Goal: Transaction & Acquisition: Download file/media

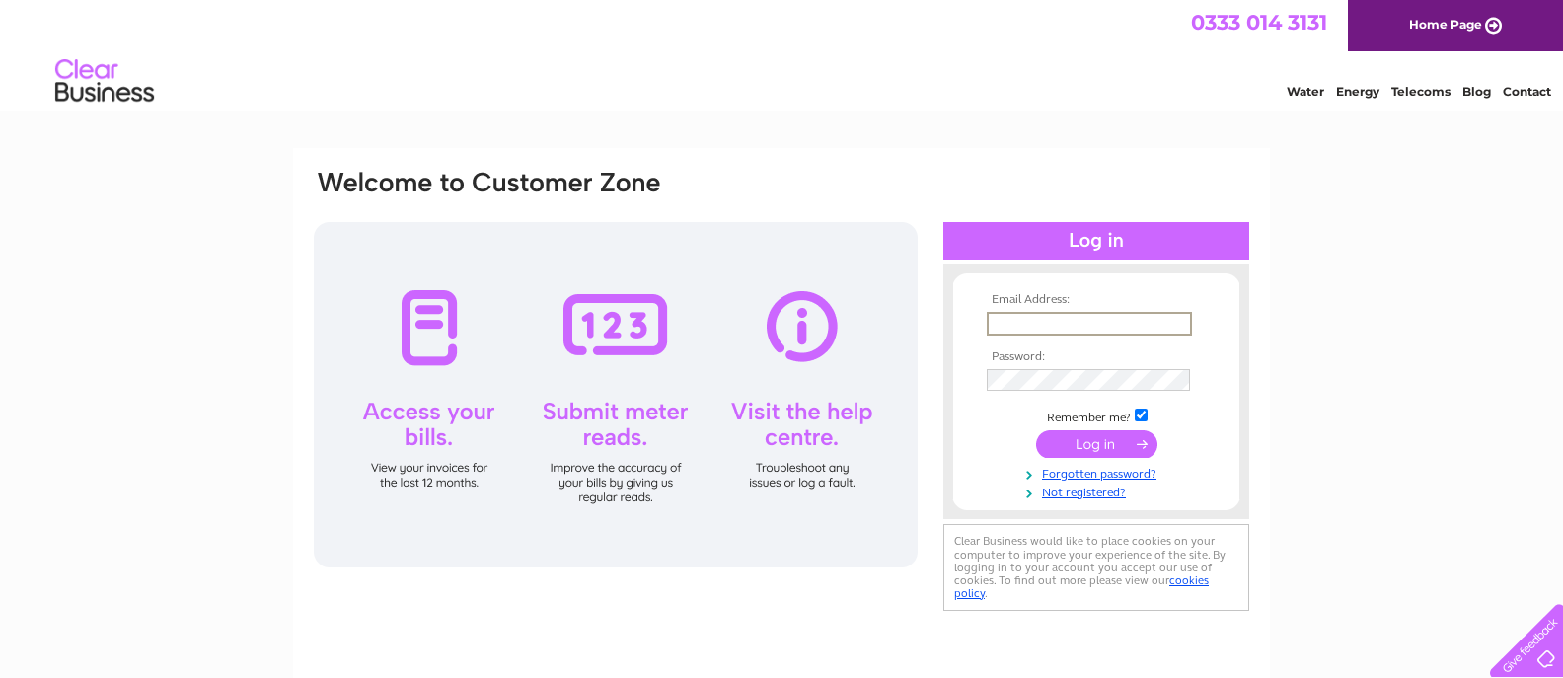
click at [1023, 317] on input "text" at bounding box center [1089, 324] width 205 height 24
type input "ayesha@queenofcups.co.uk"
click at [1102, 436] on input "submit" at bounding box center [1096, 444] width 121 height 28
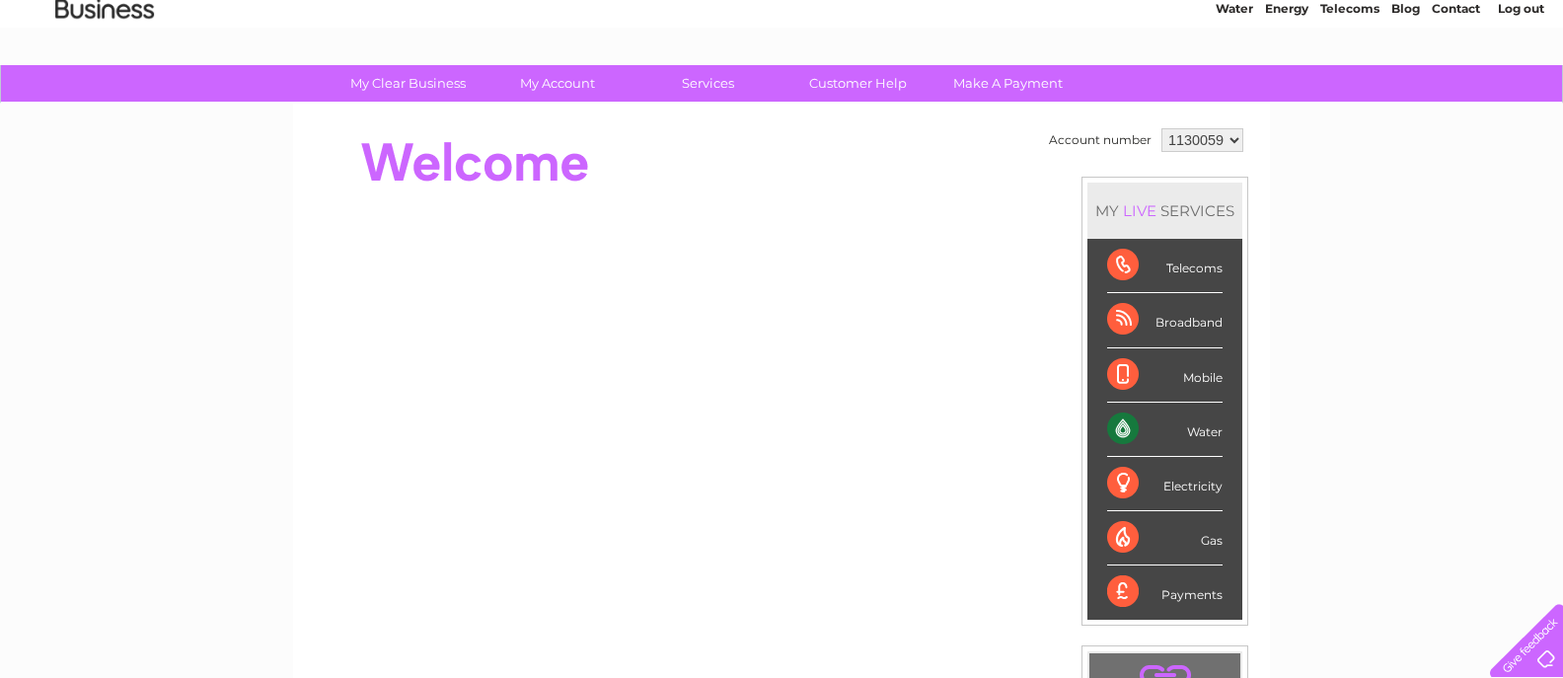
click at [1219, 441] on div "Water" at bounding box center [1164, 430] width 115 height 54
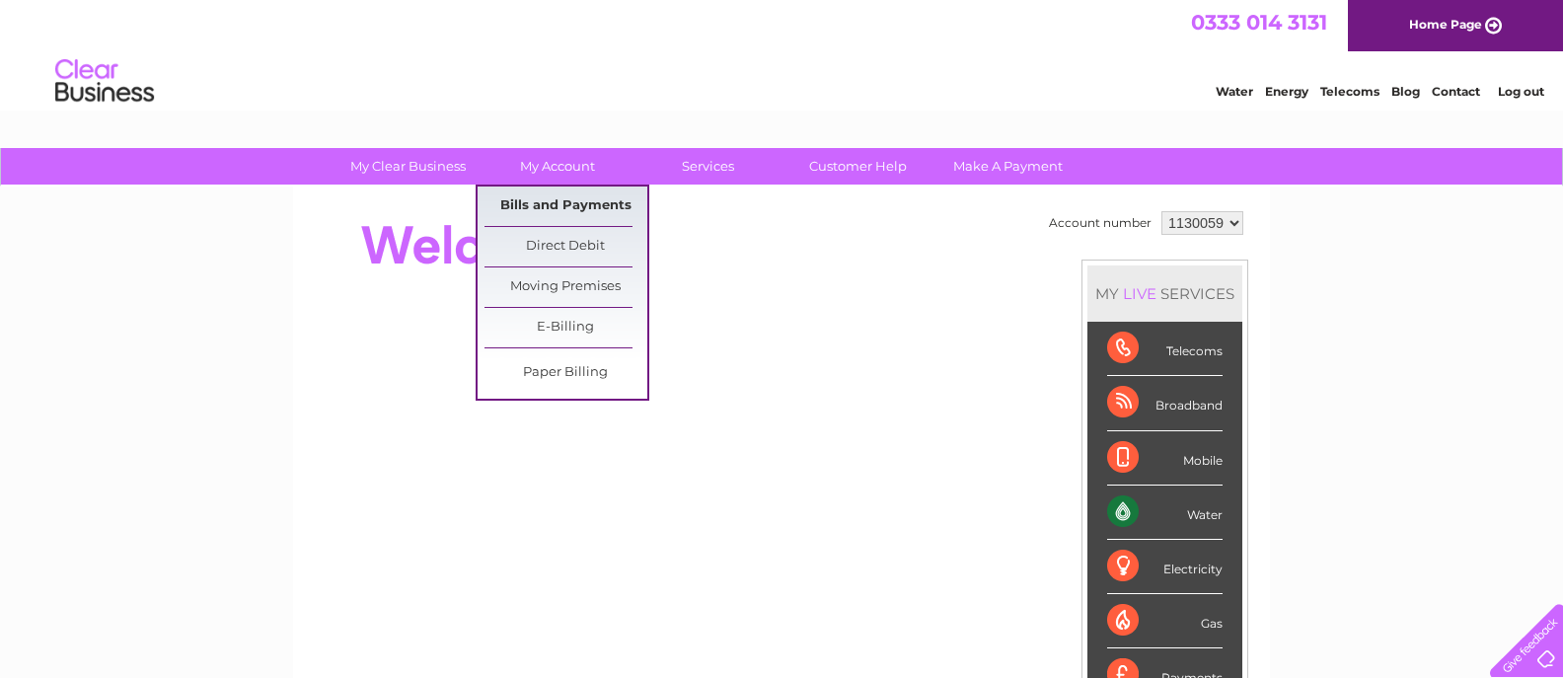
click at [557, 202] on link "Bills and Payments" at bounding box center [566, 206] width 163 height 39
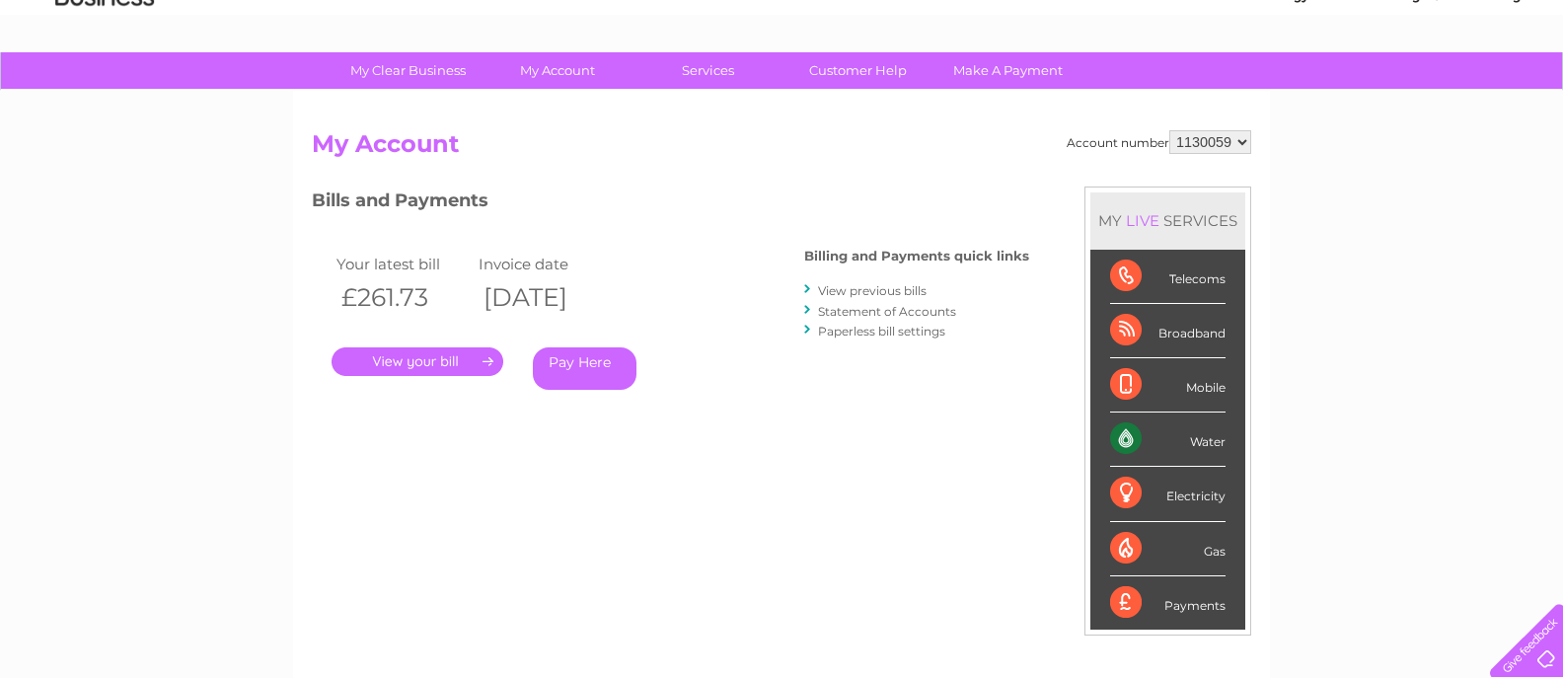
scroll to position [98, 0]
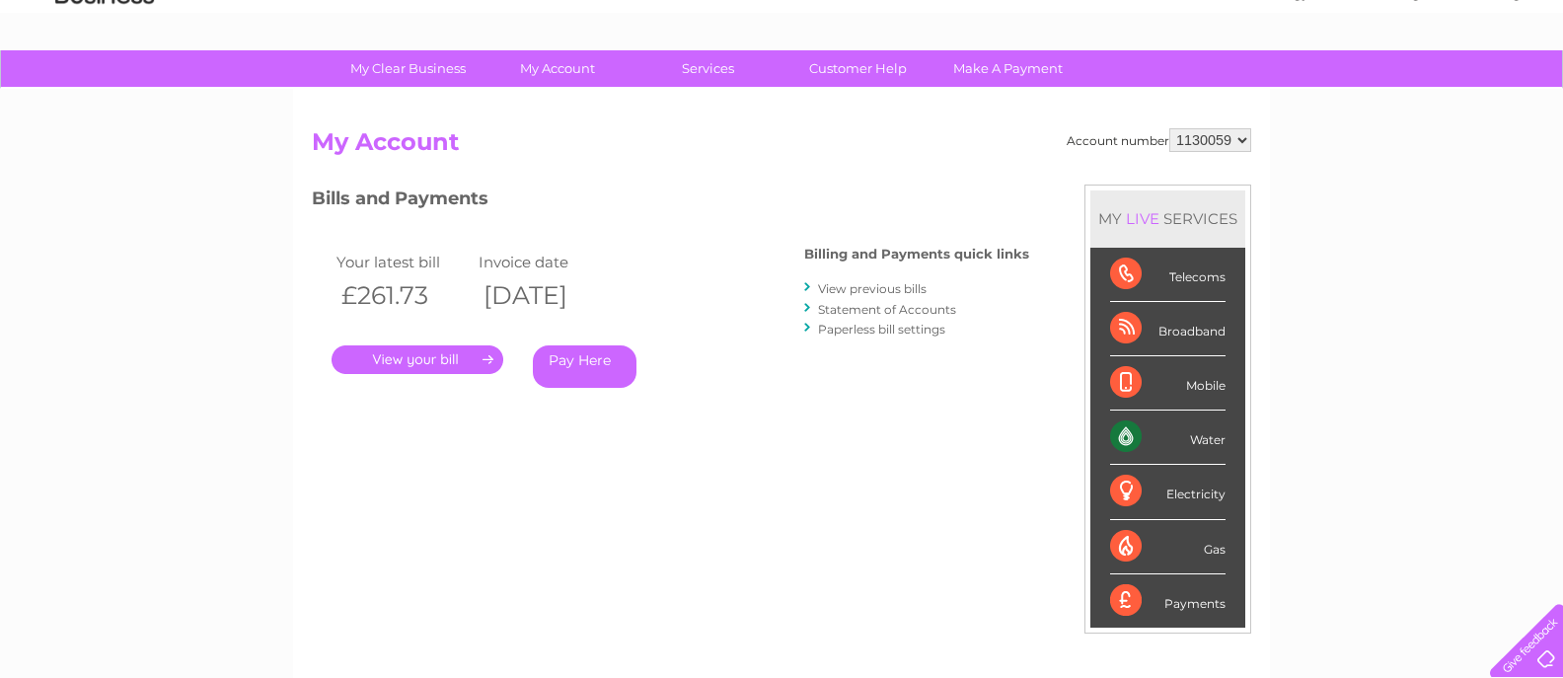
click at [887, 290] on link "View previous bills" at bounding box center [872, 288] width 109 height 15
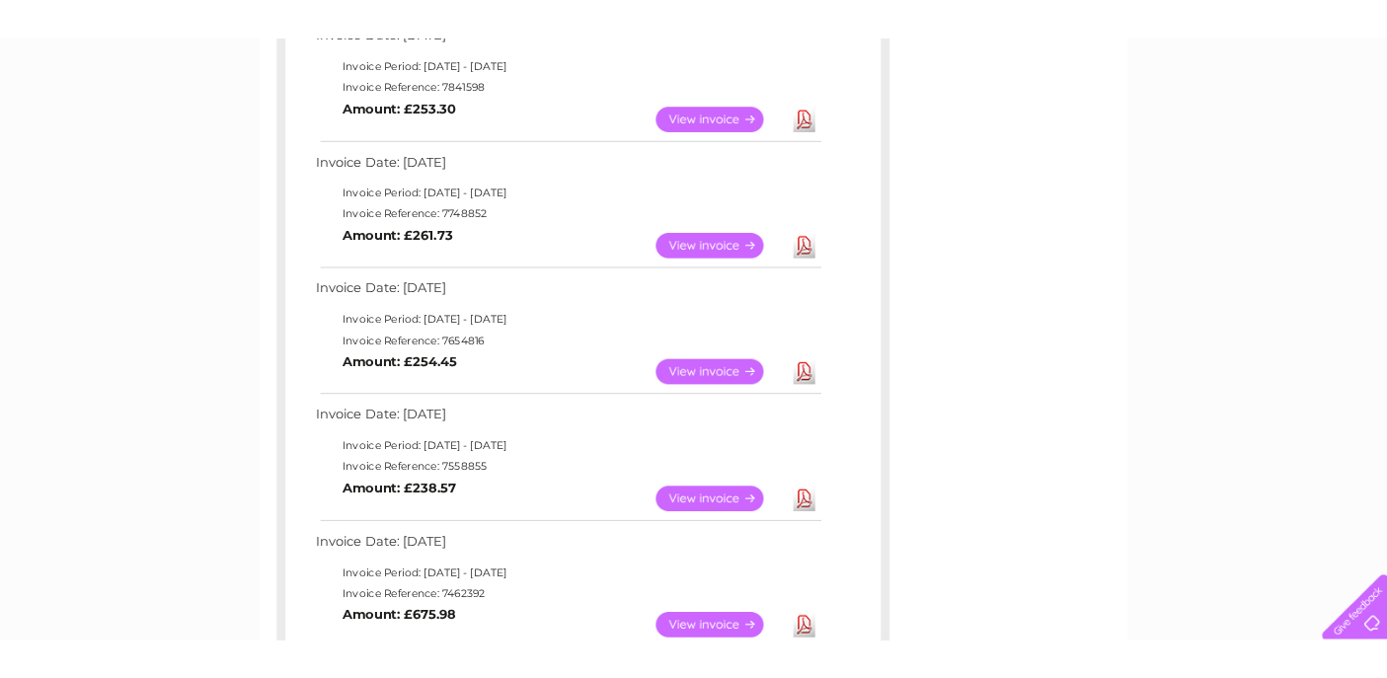
scroll to position [686, 0]
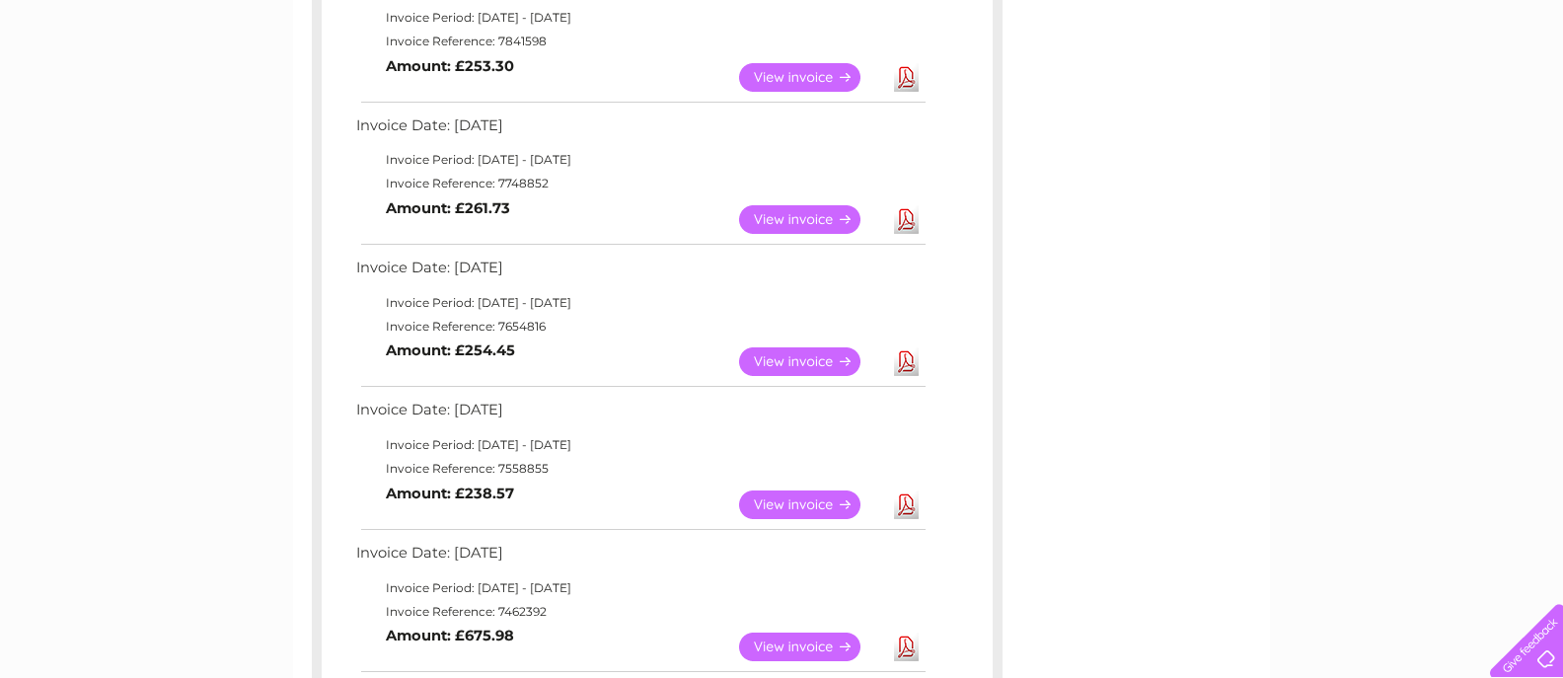
click at [906, 355] on link "Download" at bounding box center [906, 361] width 25 height 29
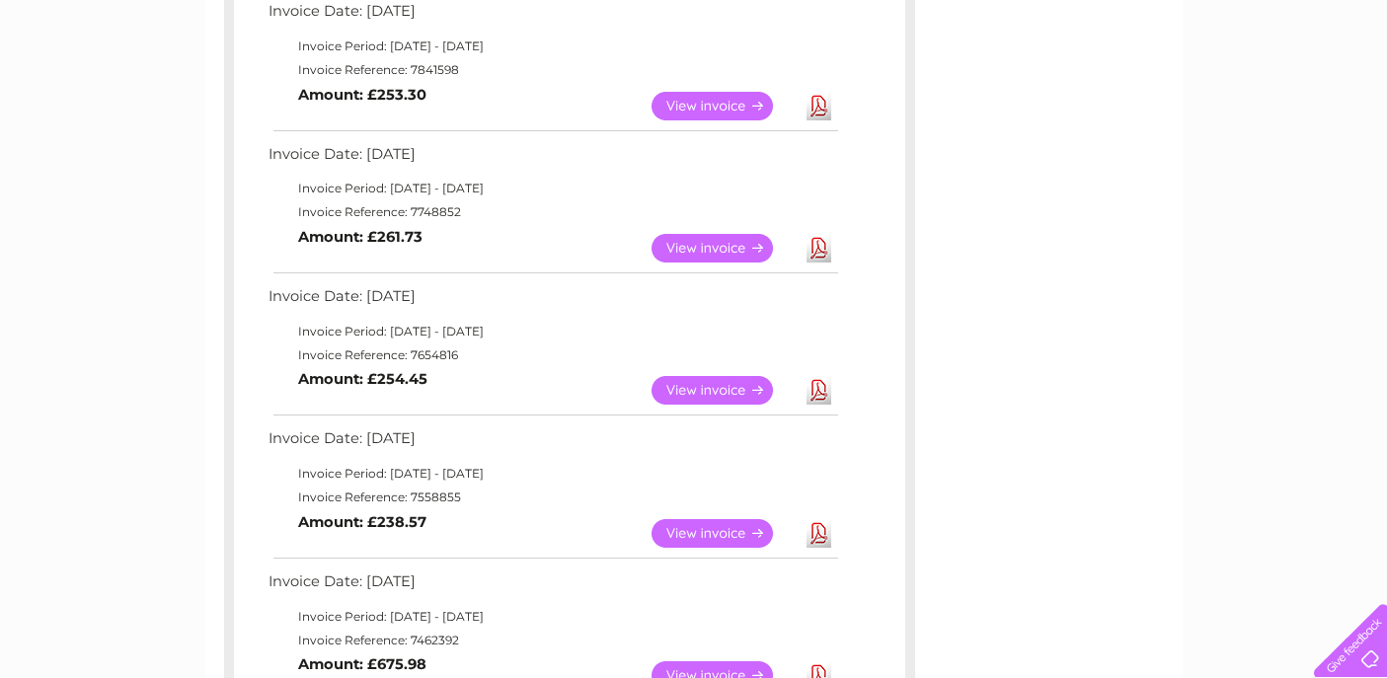
scroll to position [668, 0]
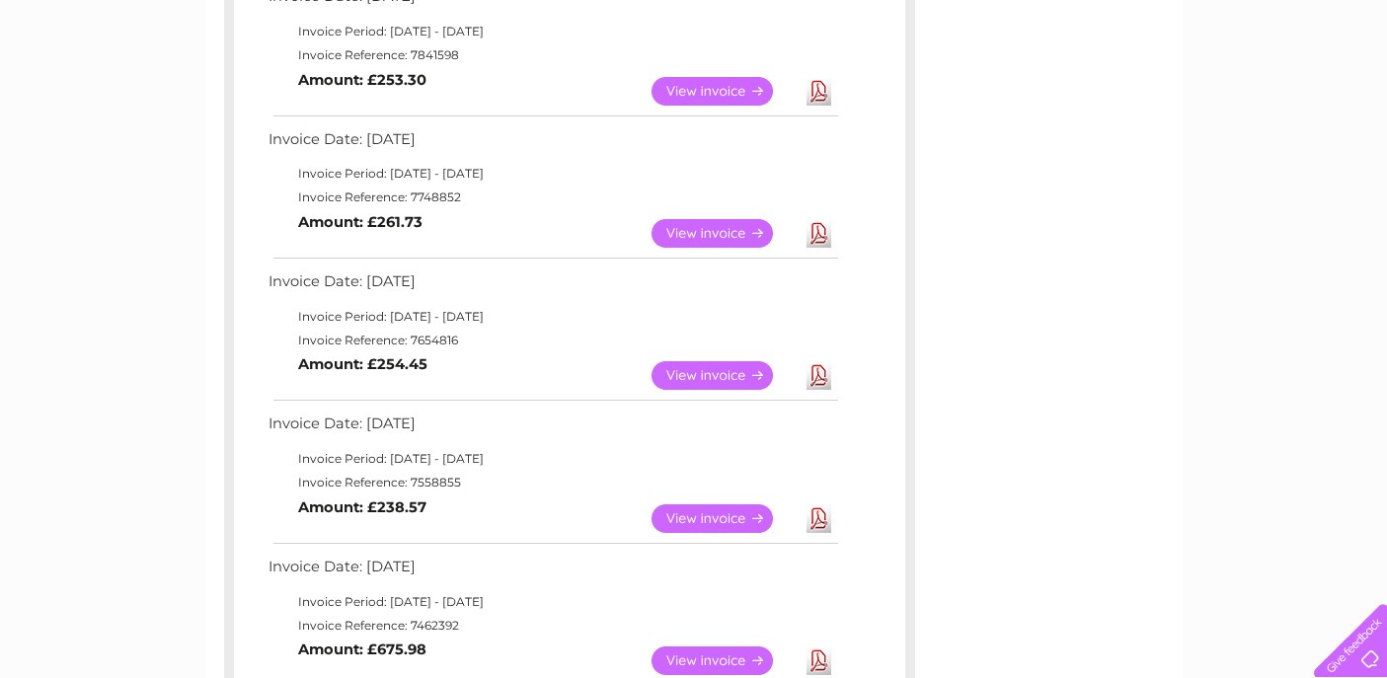
click at [819, 242] on link "Download" at bounding box center [818, 233] width 25 height 29
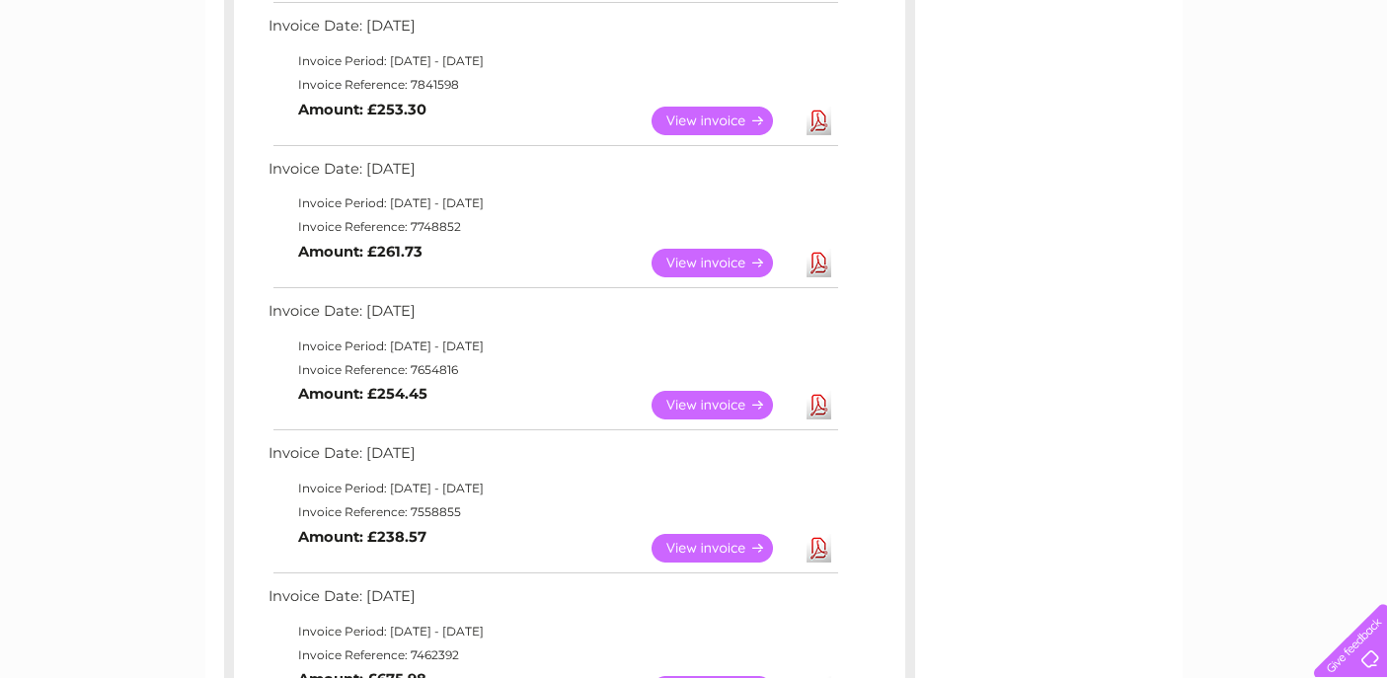
scroll to position [639, 0]
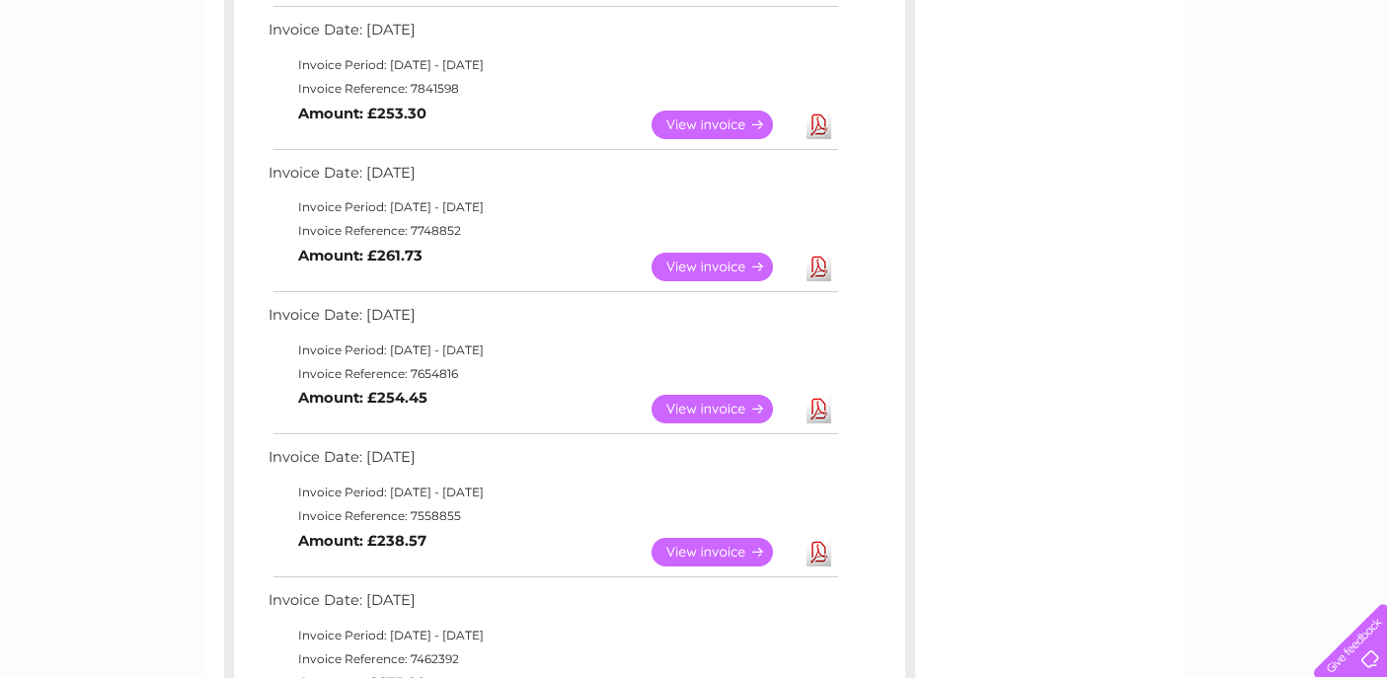
click at [818, 266] on link "Download" at bounding box center [818, 267] width 25 height 29
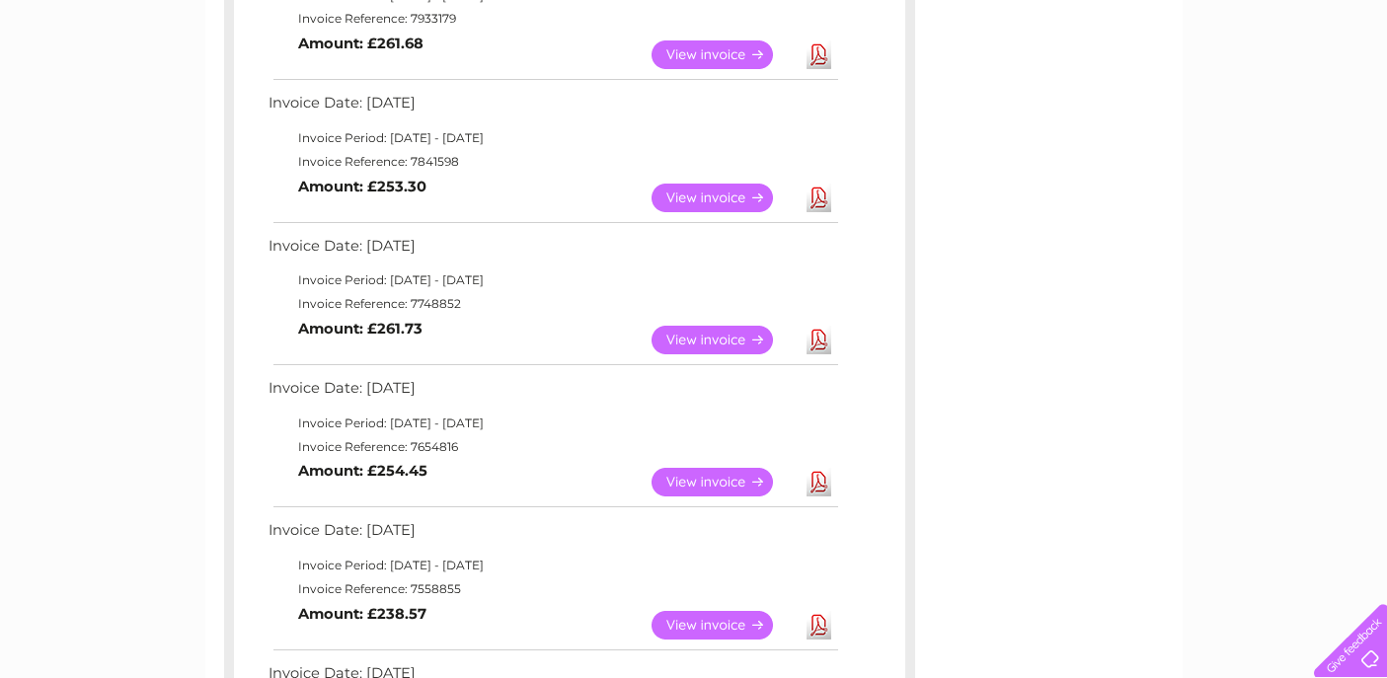
scroll to position [564, 0]
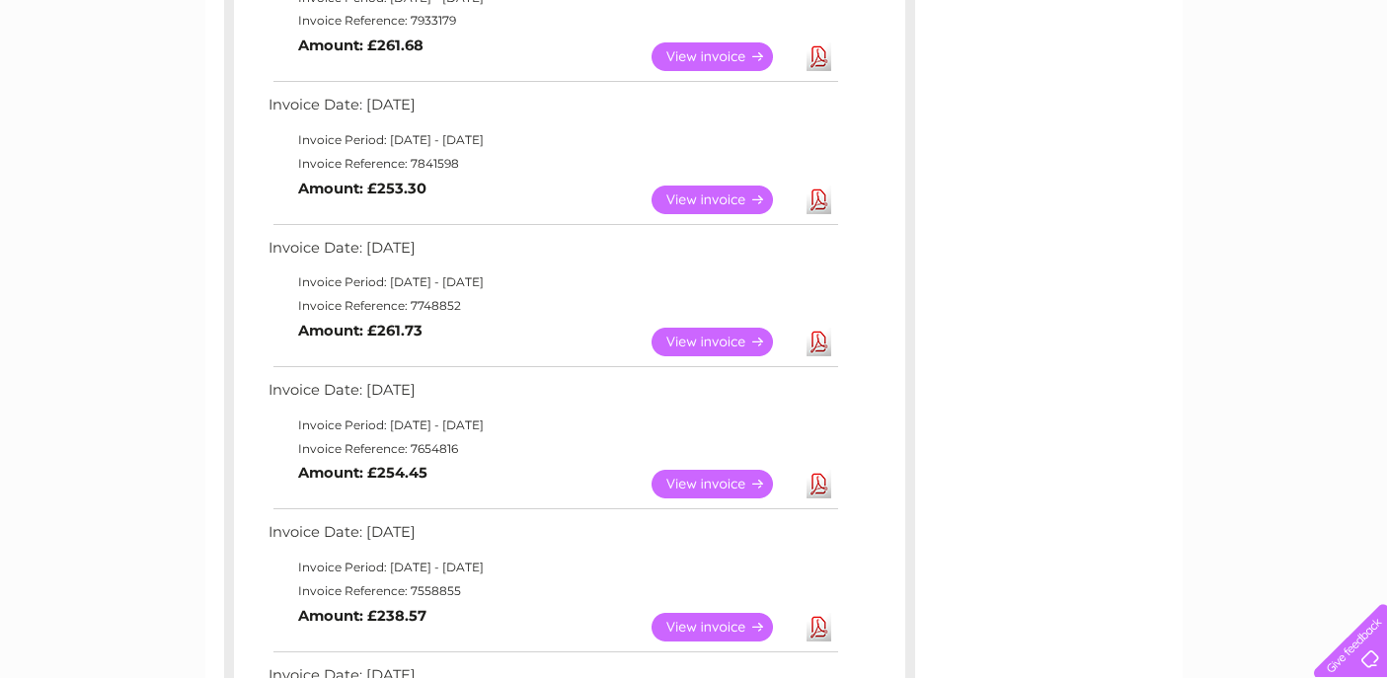
click at [819, 199] on link "Download" at bounding box center [818, 200] width 25 height 29
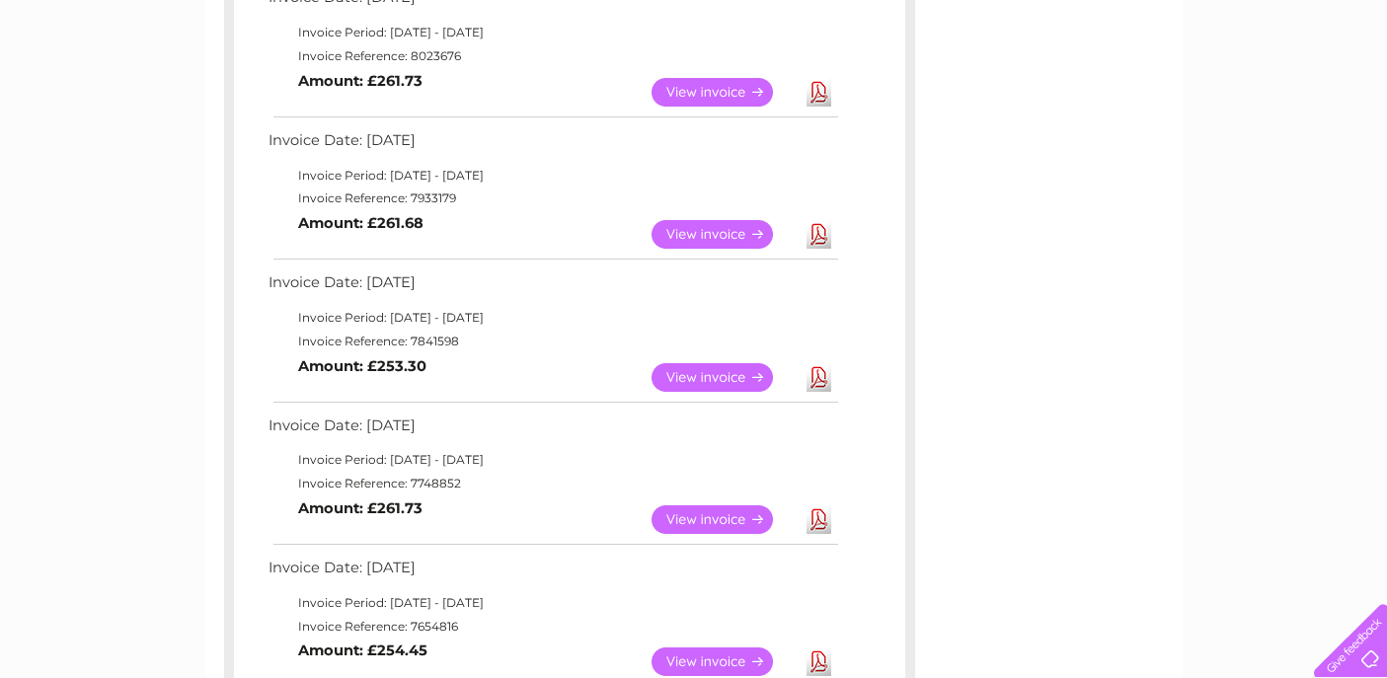
scroll to position [379, 0]
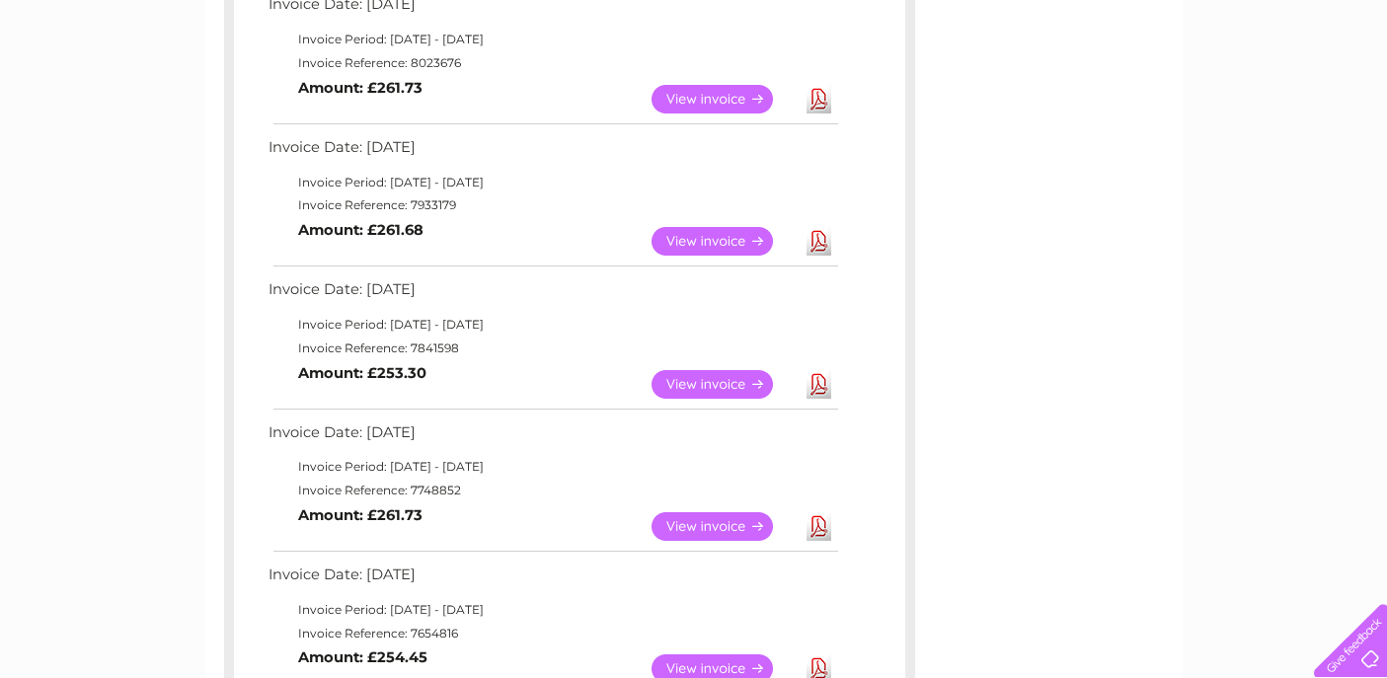
click at [819, 243] on link "Download" at bounding box center [818, 241] width 25 height 29
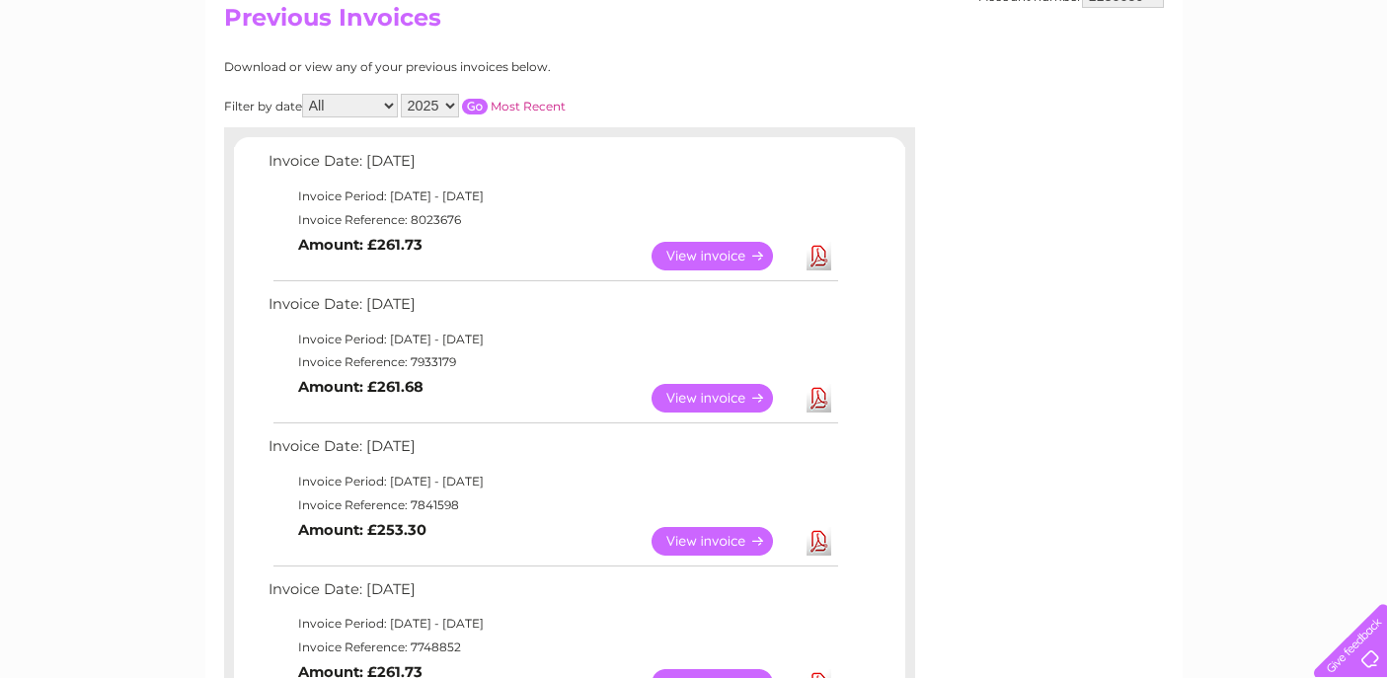
scroll to position [209, 0]
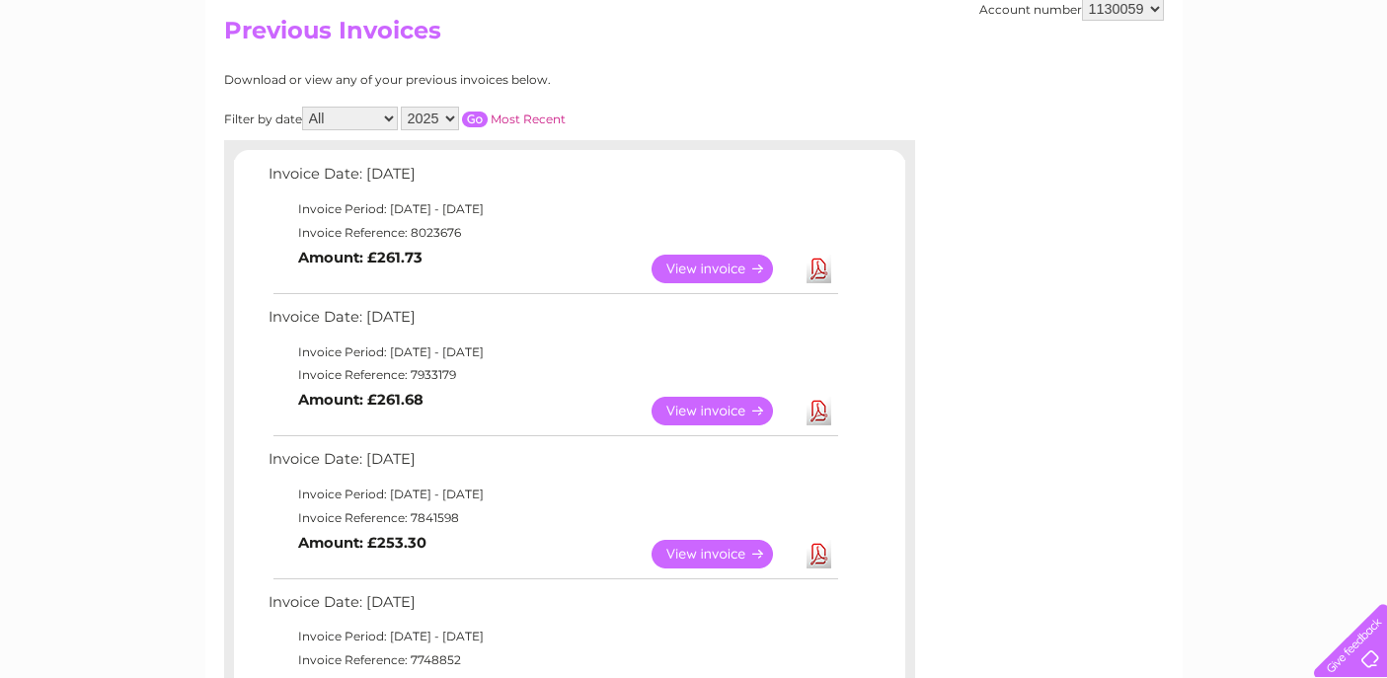
click at [818, 271] on link "Download" at bounding box center [818, 269] width 25 height 29
click at [922, 70] on div "Account number 1130059 Previous Invoices Download or view any of your previous …" at bounding box center [693, 685] width 977 height 1416
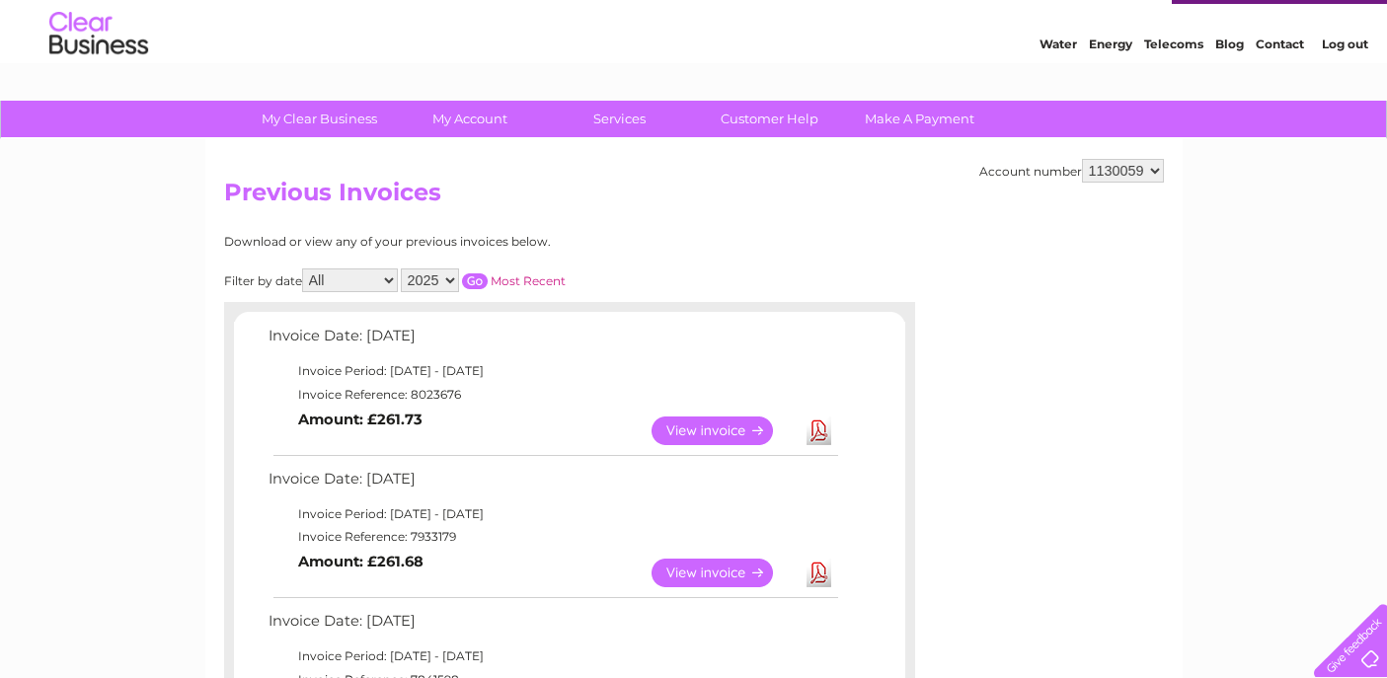
scroll to position [0, 0]
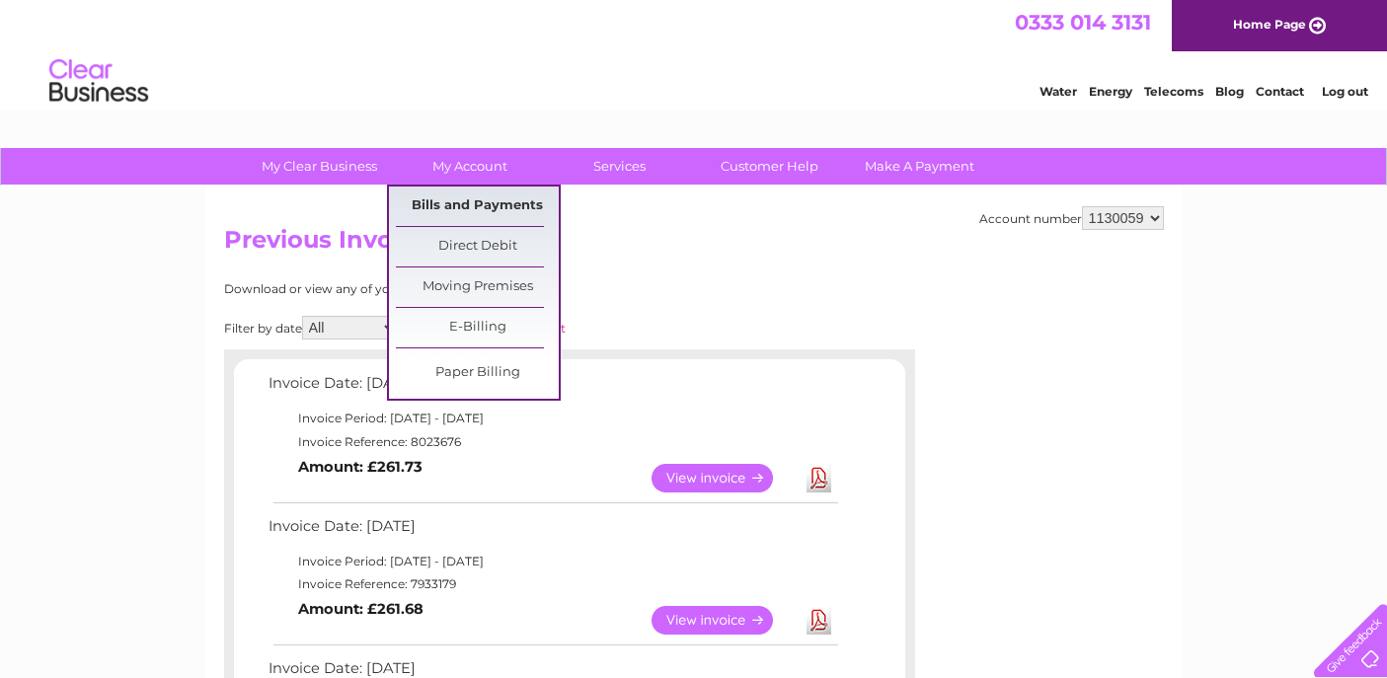
click at [459, 205] on link "Bills and Payments" at bounding box center [477, 206] width 163 height 39
click at [470, 205] on link "Bills and Payments" at bounding box center [477, 206] width 163 height 39
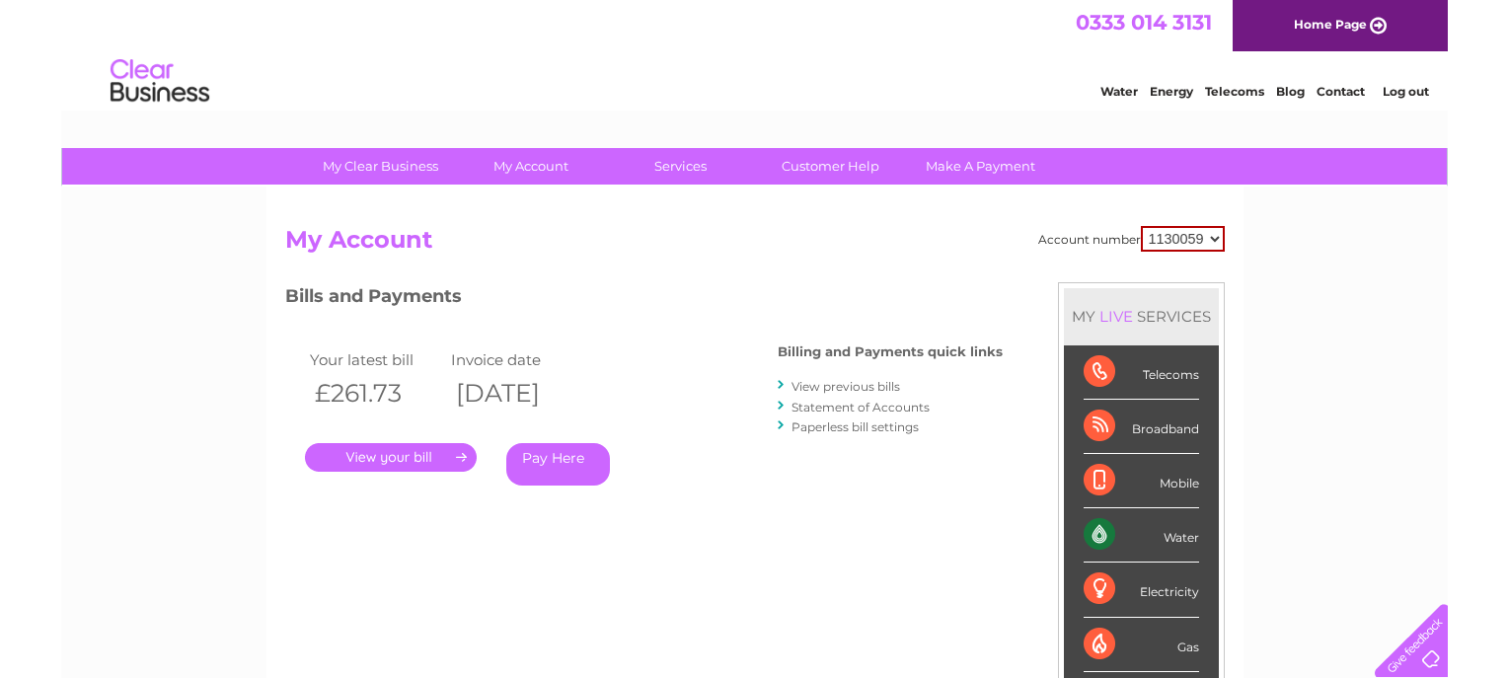
scroll to position [11, 0]
